Goal: Check status: Check status

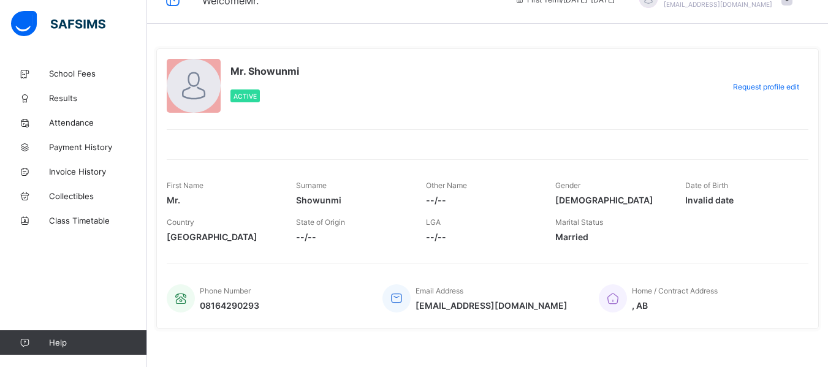
scroll to position [36, 0]
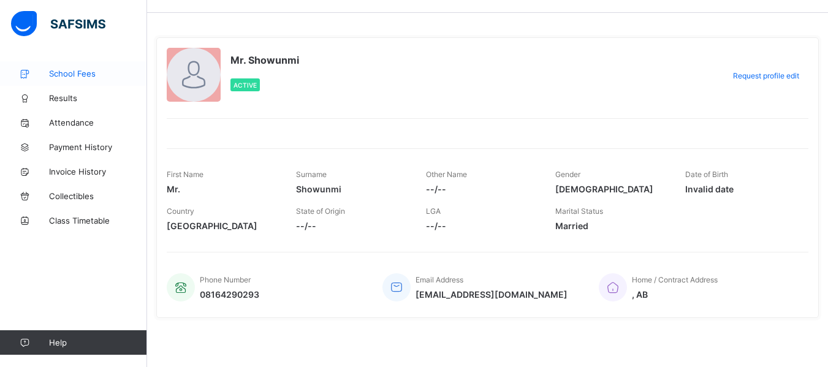
click at [81, 70] on span "School Fees" at bounding box center [98, 74] width 98 height 10
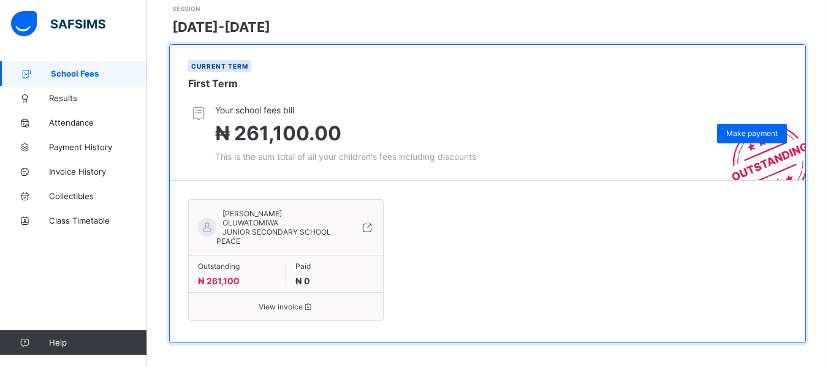
scroll to position [186, 0]
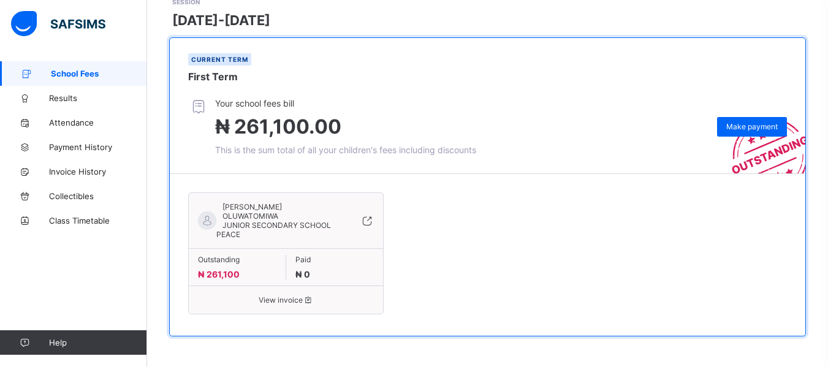
click at [370, 219] on icon at bounding box center [366, 221] width 13 height 12
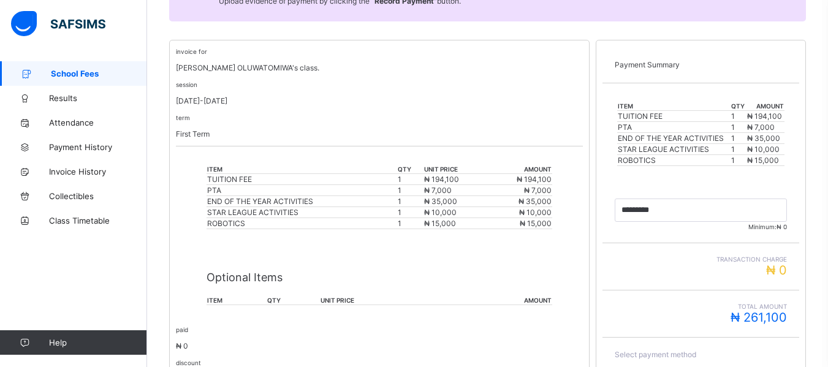
scroll to position [188, 0]
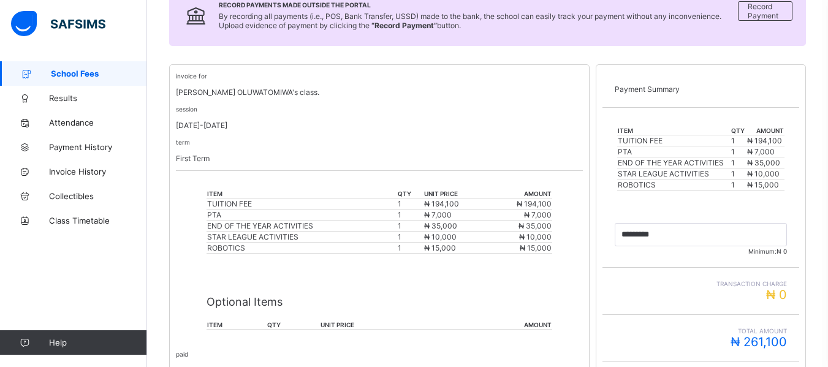
click at [398, 108] on div "session [DATE]-[DATE]" at bounding box center [379, 117] width 407 height 26
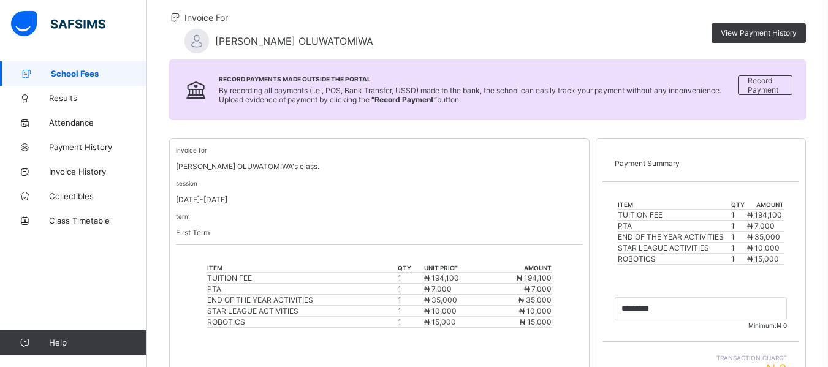
scroll to position [89, 0]
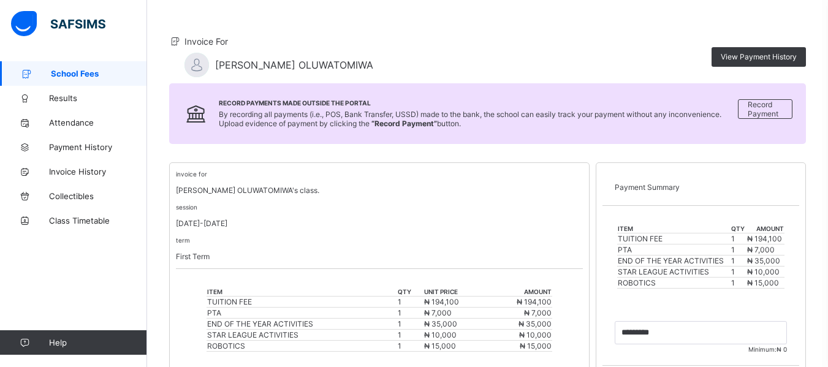
click at [500, 198] on div "invoice for [PERSON_NAME] OLUWATOMIWA's class. session [DATE]-[DATE] term First…" at bounding box center [379, 219] width 407 height 100
click at [433, 237] on div "term First Term" at bounding box center [379, 248] width 407 height 26
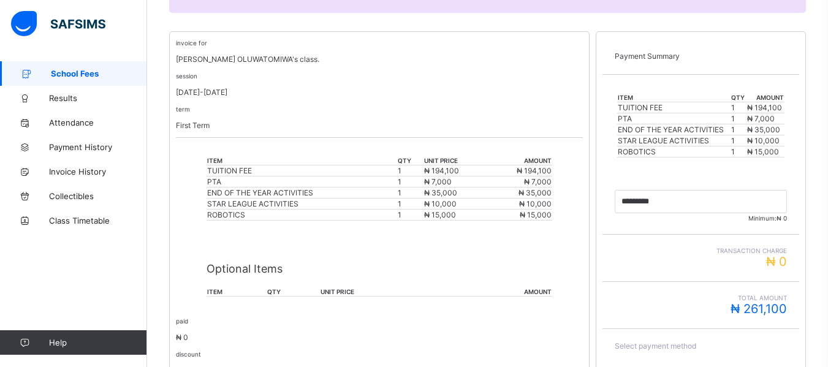
scroll to position [0, 0]
